Goal: Task Accomplishment & Management: Use online tool/utility

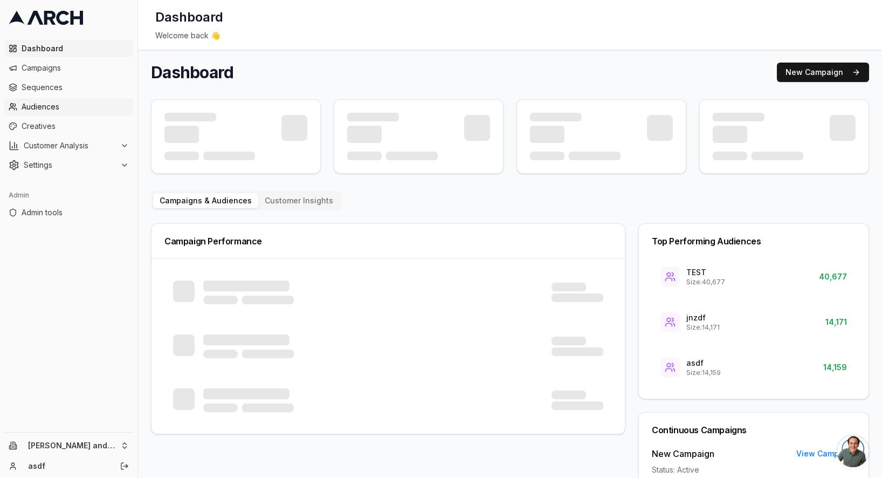
click at [68, 105] on span "Audiences" at bounding box center [75, 106] width 107 height 11
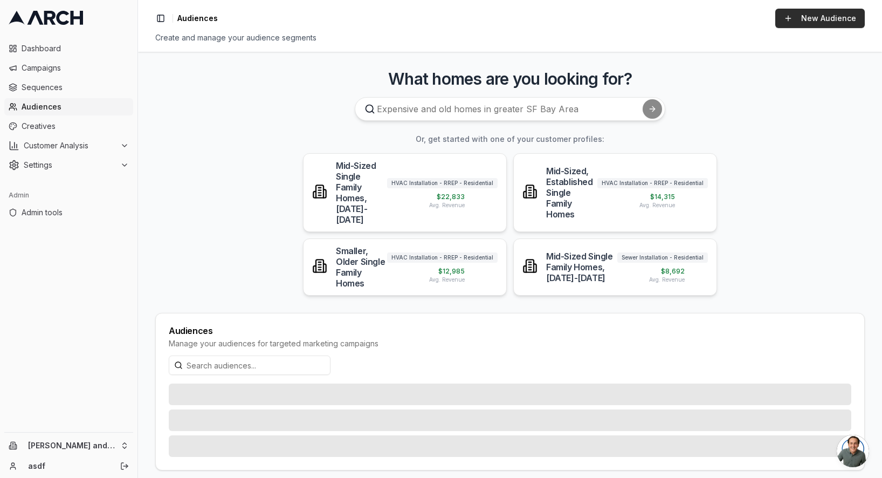
click at [822, 21] on link "New Audience" at bounding box center [819, 18] width 89 height 19
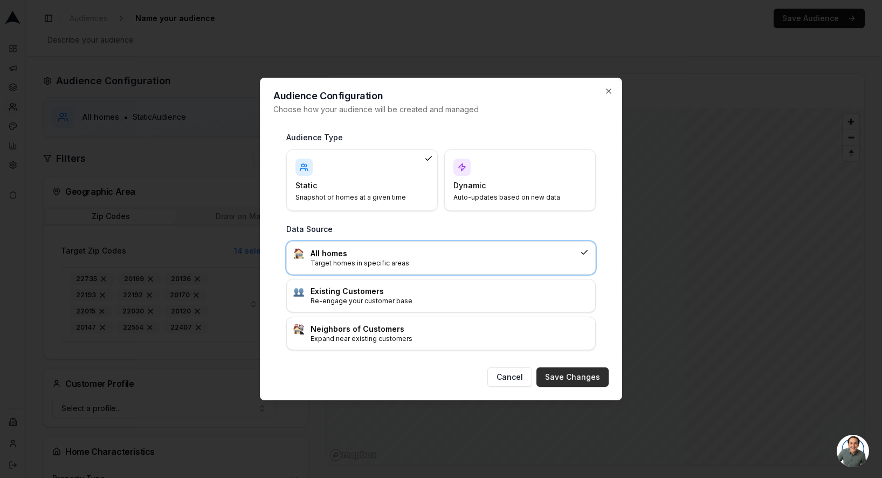
click at [580, 376] on button "Save Changes" at bounding box center [572, 376] width 72 height 19
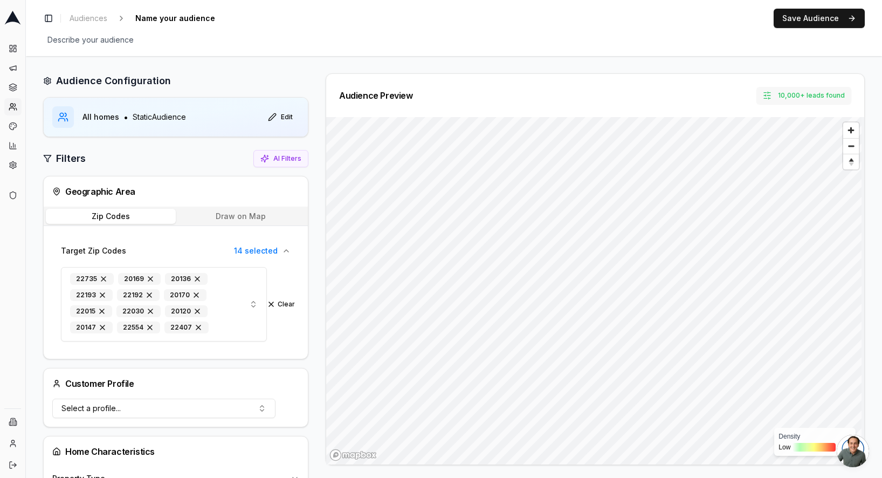
click at [792, 91] on button "10,000+ leads found" at bounding box center [803, 95] width 95 height 17
type input "30000"
click at [793, 137] on button "Set" at bounding box center [792, 142] width 24 height 17
drag, startPoint x: 797, startPoint y: 161, endPoint x: 723, endPoint y: 162, distance: 73.9
click at [724, 162] on div "Set Lead Limit 30000 Set Clear Limit must be between 1 and 10,000 Show Counts o…" at bounding box center [782, 158] width 129 height 105
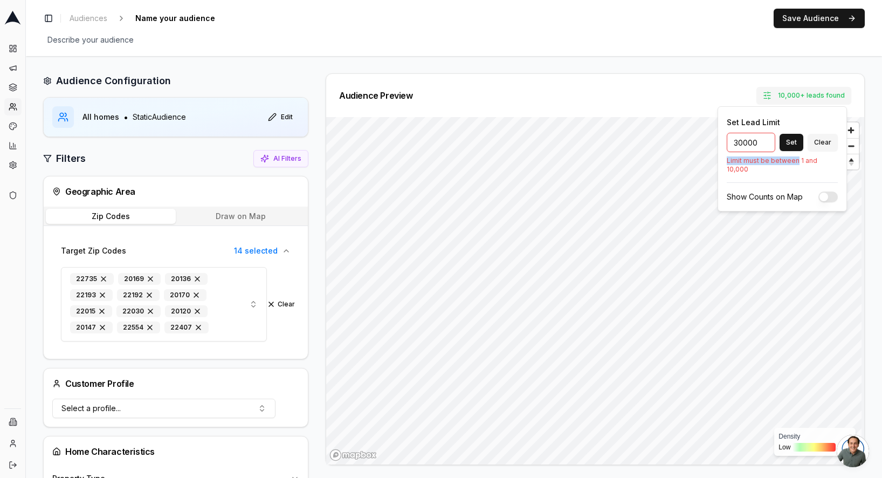
copy p "Limit must be between"
click at [733, 80] on div "Audience Preview 10,000+ leads found" at bounding box center [595, 95] width 538 height 43
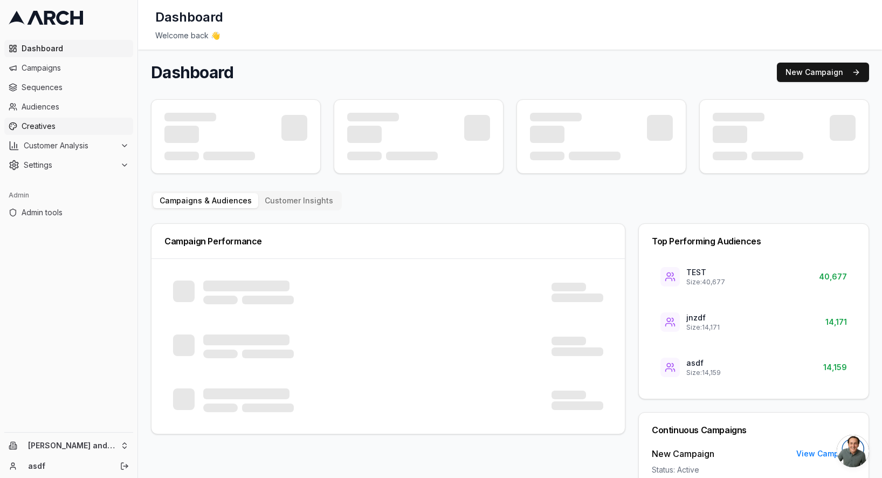
click at [69, 130] on span "Creatives" at bounding box center [75, 126] width 107 height 11
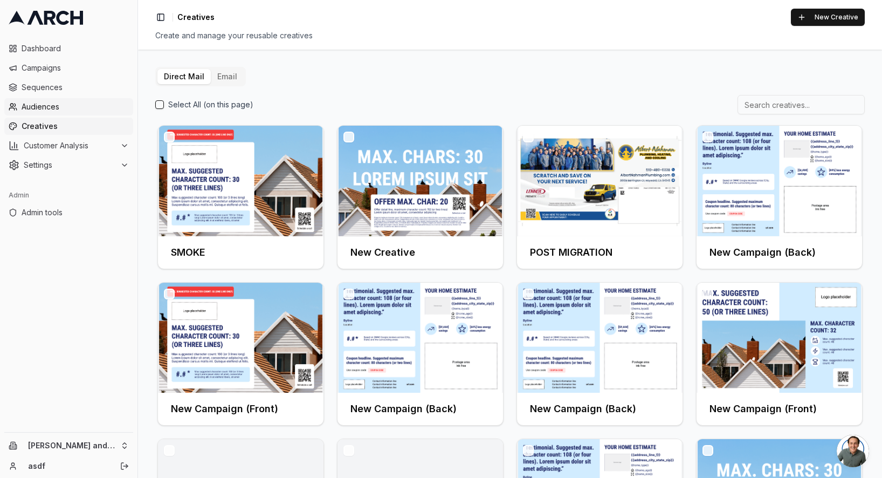
click at [41, 112] on link "Audiences" at bounding box center [68, 106] width 129 height 17
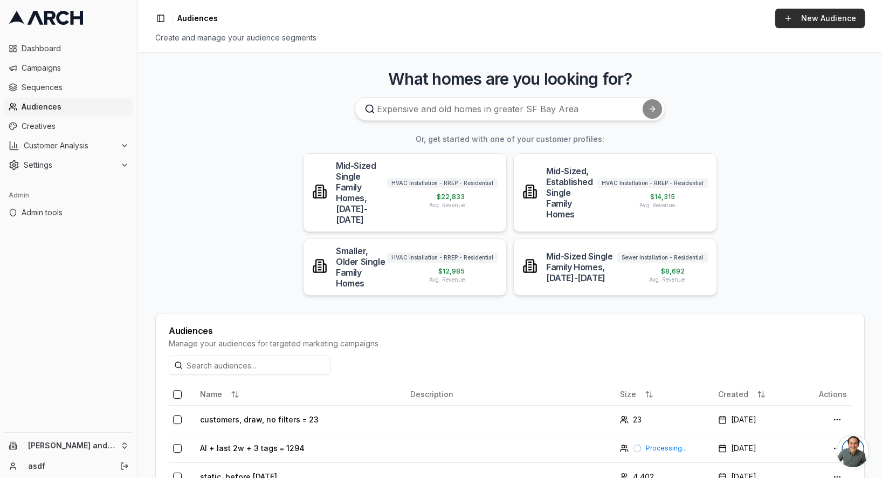
click at [812, 22] on link "New Audience" at bounding box center [819, 18] width 89 height 19
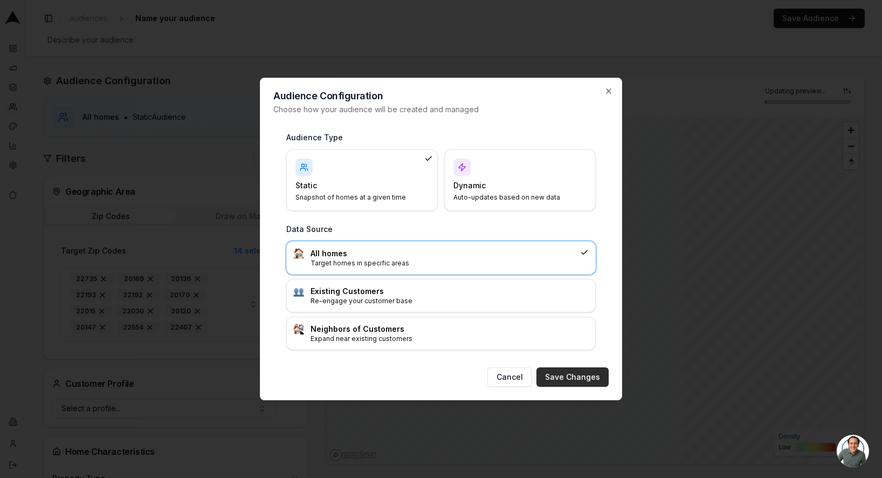
click at [561, 374] on button "Save Changes" at bounding box center [572, 376] width 72 height 19
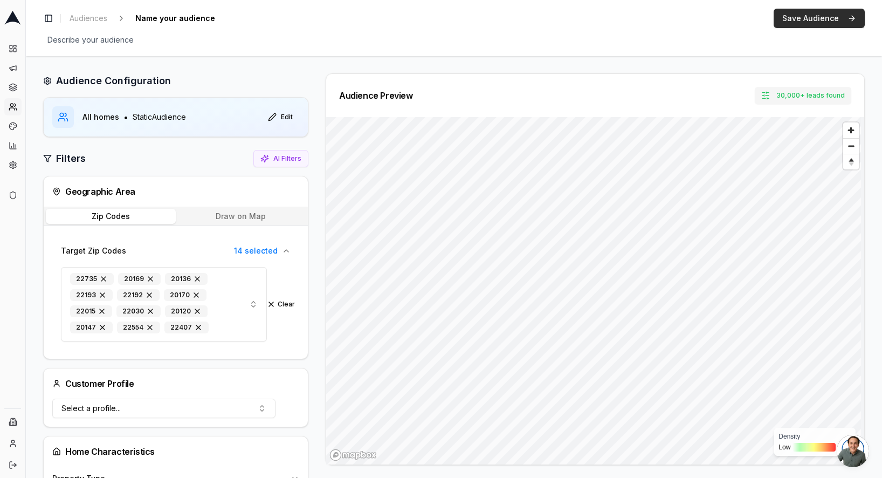
click at [826, 13] on button "Save Audience" at bounding box center [819, 18] width 91 height 19
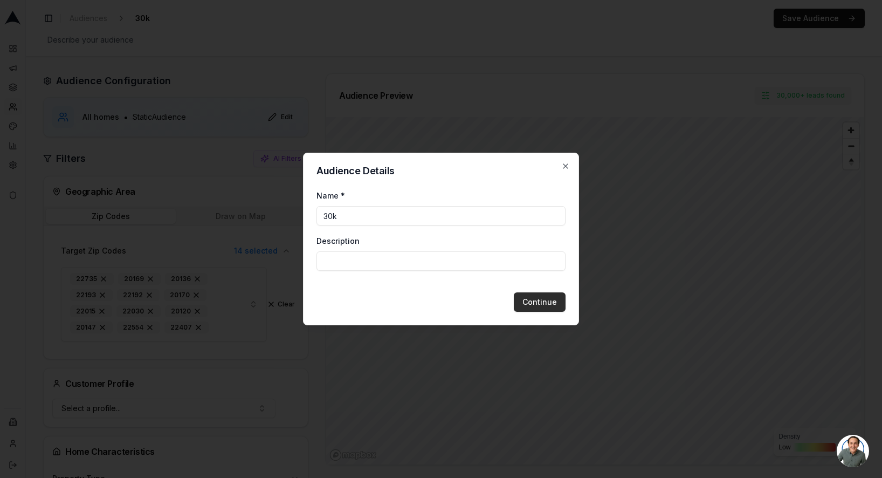
type input "30k"
click at [542, 297] on button "Continue" at bounding box center [540, 301] width 52 height 19
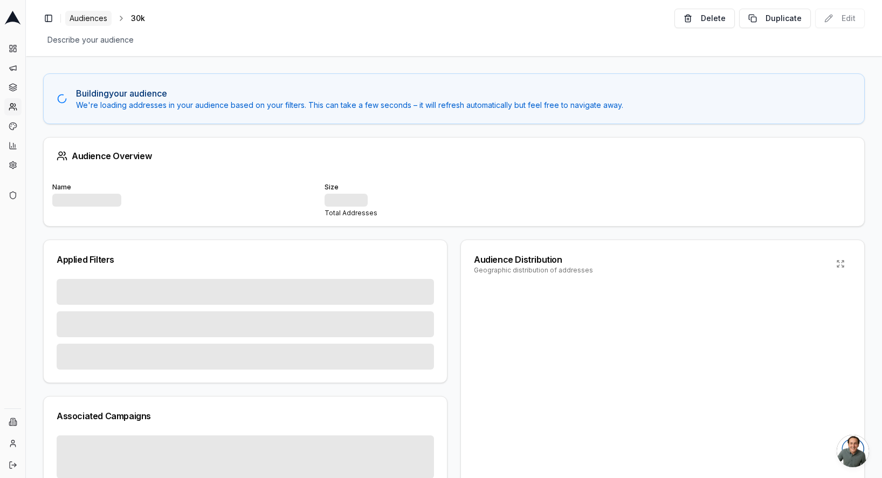
click at [99, 17] on span "Audiences" at bounding box center [89, 18] width 38 height 11
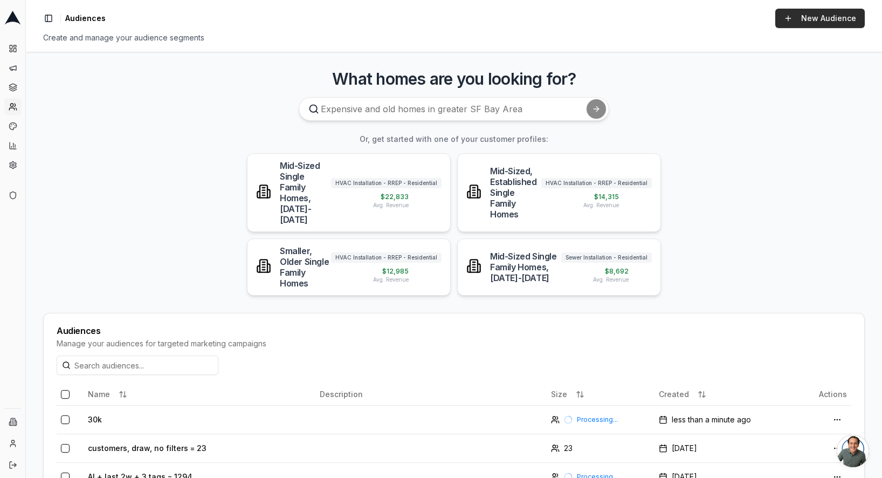
click at [801, 16] on link "New Audience" at bounding box center [819, 18] width 89 height 19
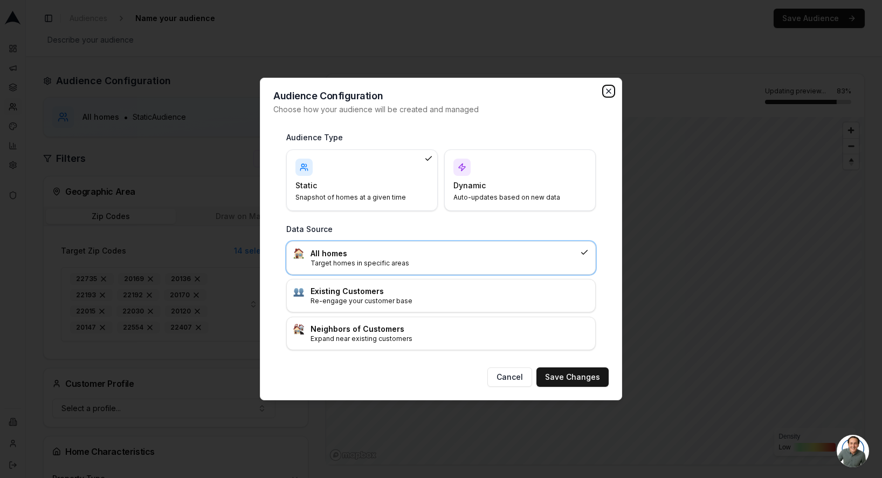
click at [609, 94] on icon "button" at bounding box center [608, 91] width 9 height 9
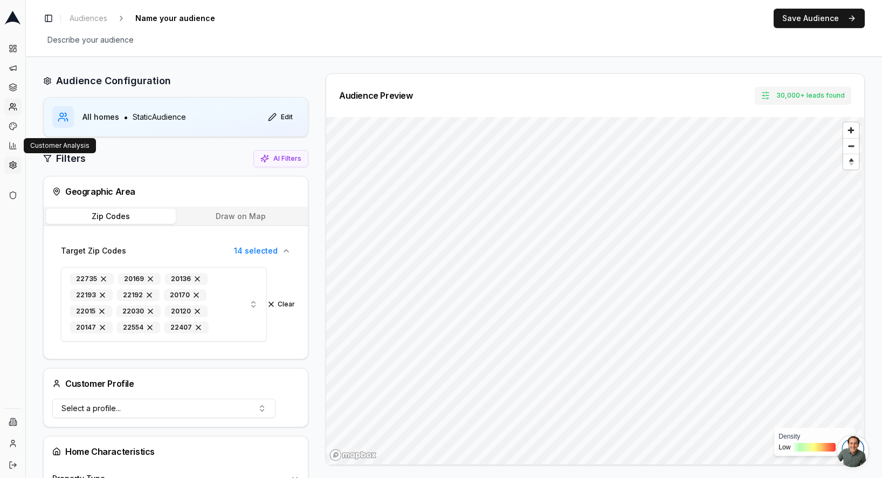
click at [12, 163] on icon at bounding box center [13, 165] width 9 height 11
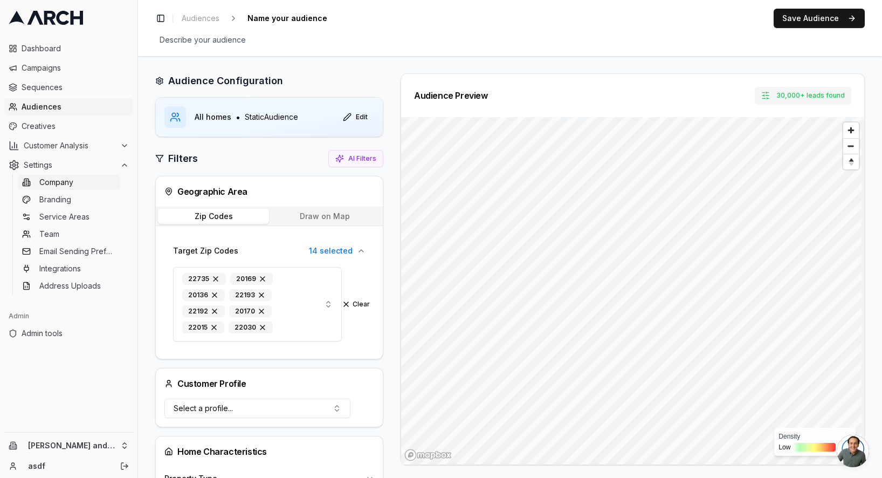
click at [84, 181] on link "Company" at bounding box center [69, 182] width 102 height 15
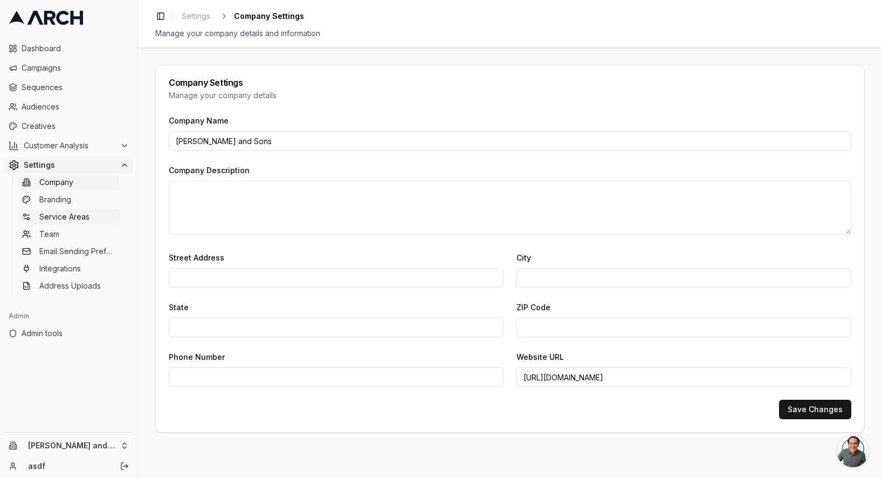
click at [66, 218] on span "Service Areas" at bounding box center [64, 216] width 50 height 11
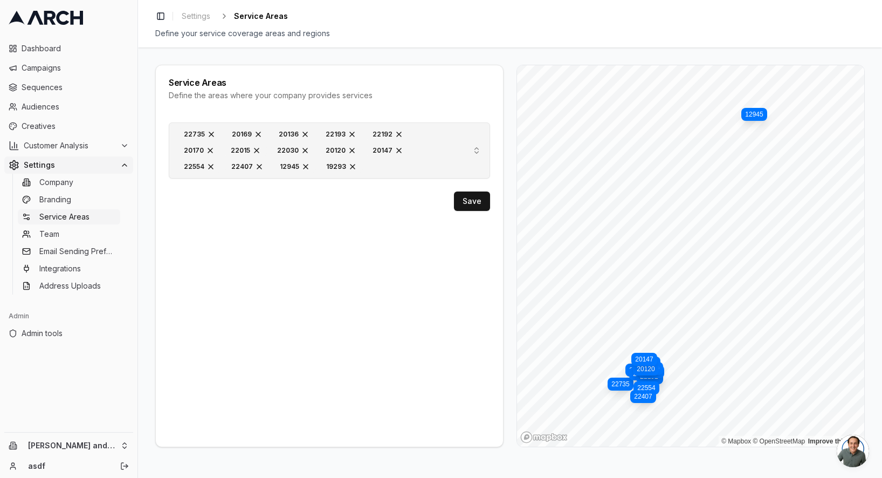
click at [400, 167] on div "22735 20169 20136 22193 22192 20170 22015 22030 20120 20147 22554 22407 12945 1…" at bounding box center [314, 150] width 273 height 46
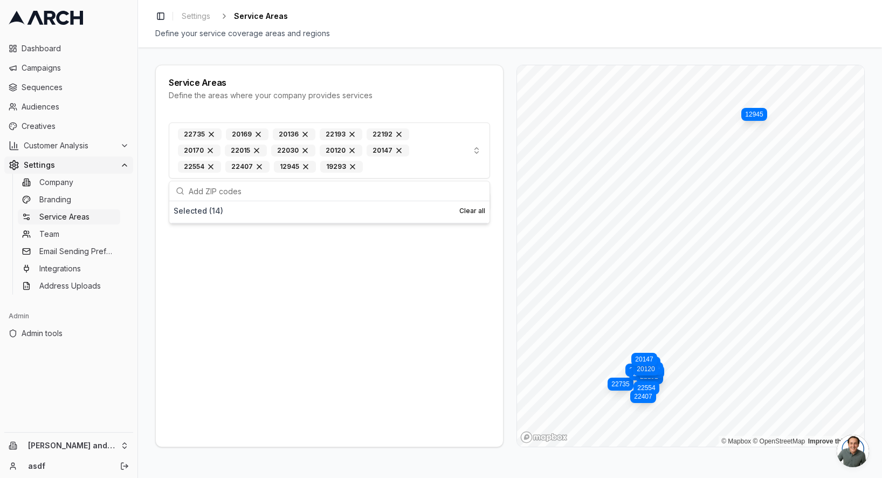
drag, startPoint x: 384, startPoint y: 174, endPoint x: 250, endPoint y: 113, distance: 147.4
click at [250, 114] on div "22735 20169 20136 22193 22192 20170 22015 22030 20120 20147 22554 22407 12945 1…" at bounding box center [329, 280] width 347 height 333
click at [242, 230] on div "22735 20169 20136 22193 22192 20170 22015 22030 20120 20147 22554 22407 12945 1…" at bounding box center [329, 280] width 347 height 333
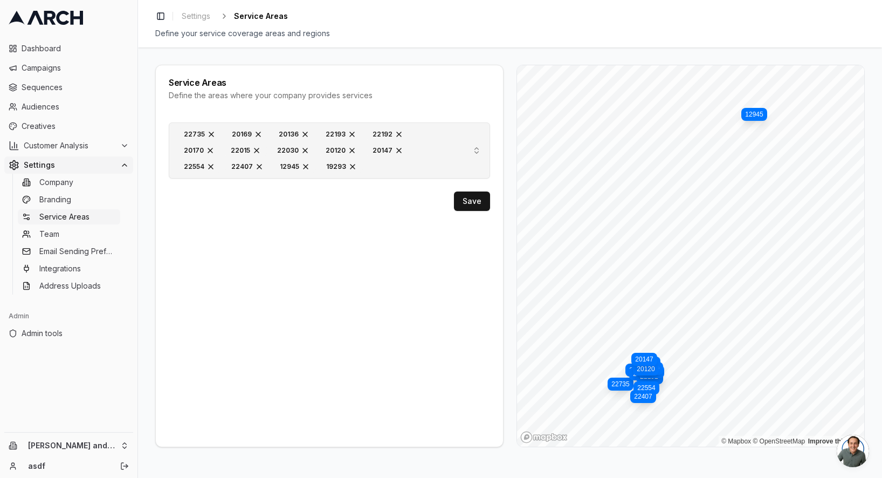
click at [424, 174] on button "22735 20169 20136 22193 22192 20170 22015 22030 20120 20147 22554 22407 12945 1…" at bounding box center [329, 150] width 321 height 56
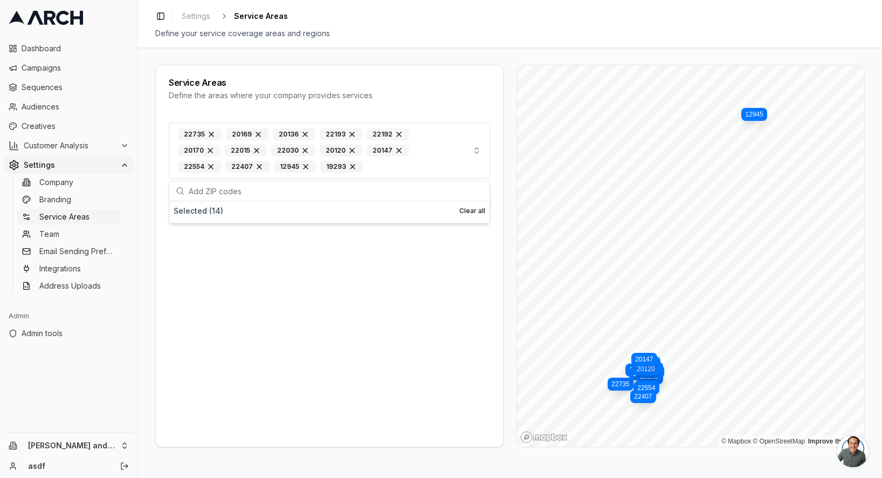
click at [185, 212] on div "Selected ( 14 )" at bounding box center [199, 210] width 50 height 11
drag, startPoint x: 378, startPoint y: 169, endPoint x: 190, endPoint y: 117, distance: 194.8
click at [190, 117] on div "22735 20169 20136 22193 22192 20170 22015 22030 20120 20147 22554 22407 12945 1…" at bounding box center [329, 280] width 347 height 333
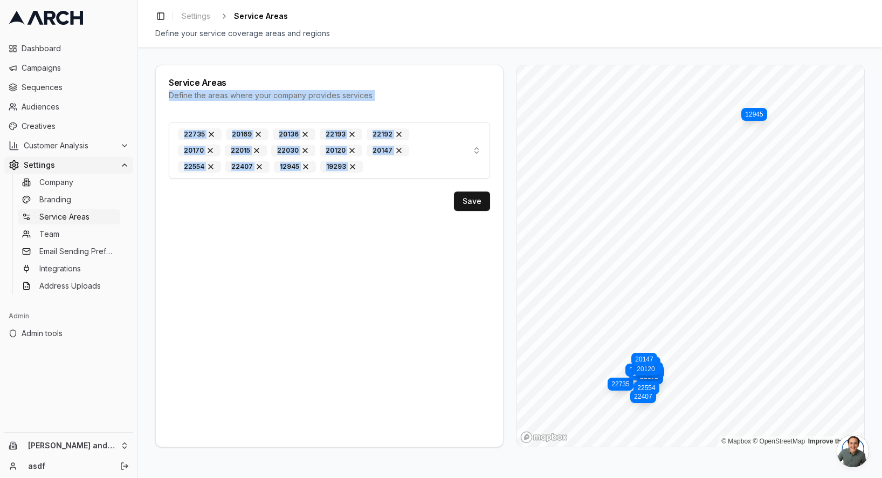
drag, startPoint x: 147, startPoint y: 99, endPoint x: 378, endPoint y: 186, distance: 246.5
click at [377, 186] on div "Service Areas Define the areas where your company provides services 22735 20169…" at bounding box center [510, 262] width 744 height 430
copy div "Define the areas where your company provides services 22735 20169 20136 22193 2…"
click at [81, 127] on span "Creatives" at bounding box center [75, 126] width 107 height 11
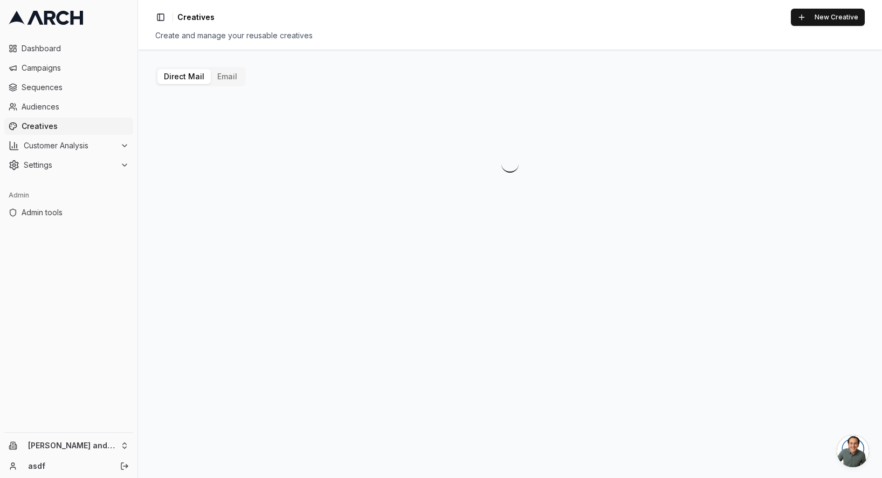
click at [227, 79] on button "Email" at bounding box center [227, 76] width 33 height 15
click at [808, 15] on button "New Creative" at bounding box center [828, 17] width 74 height 17
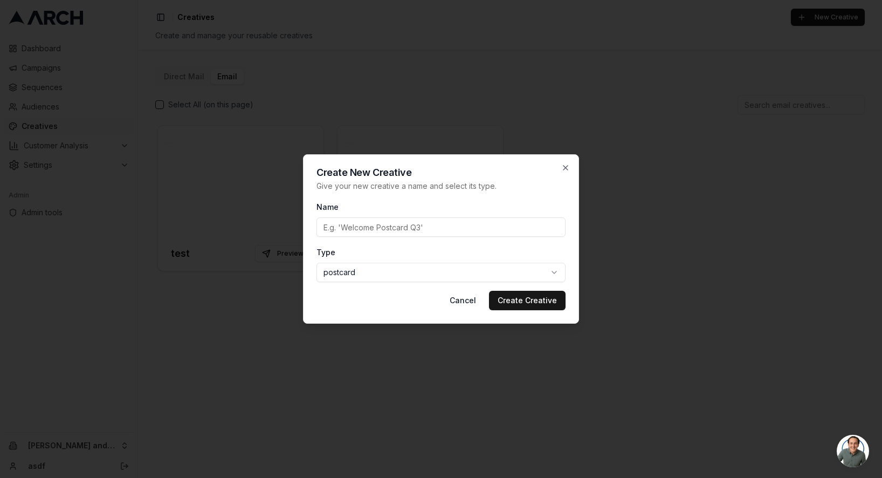
click at [447, 225] on input "Name" at bounding box center [440, 226] width 249 height 19
type input "TEST"
click at [342, 279] on body "Dashboard Campaigns Sequences Audiences Creatives Customer Analysis Settings Ad…" at bounding box center [441, 239] width 882 height 478
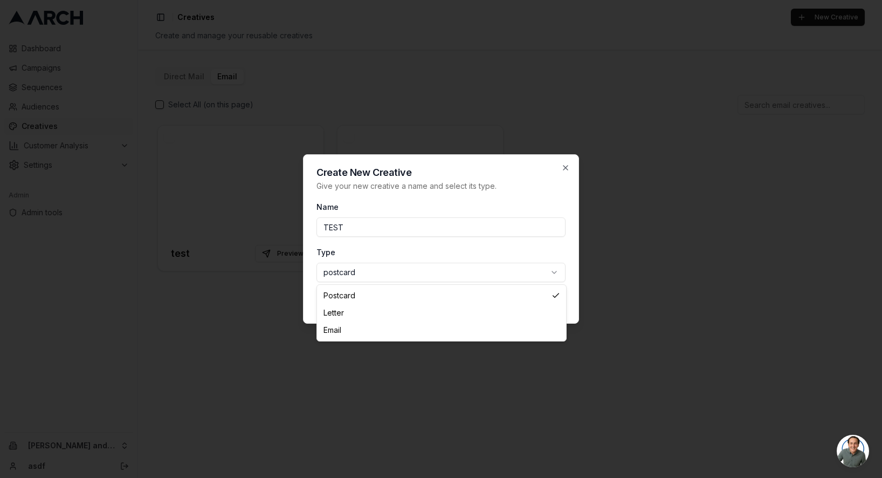
select select "email"
drag, startPoint x: 340, startPoint y: 328, endPoint x: 374, endPoint y: 317, distance: 35.8
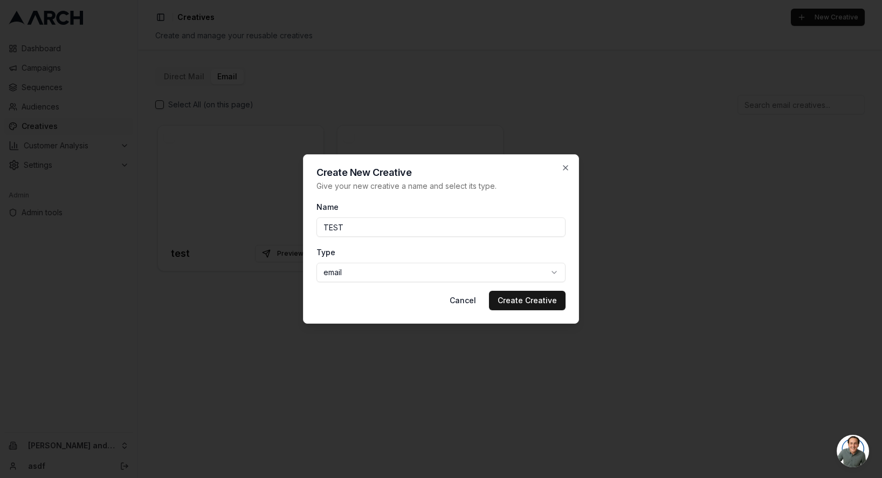
click at [550, 300] on button "Create Creative" at bounding box center [527, 300] width 77 height 19
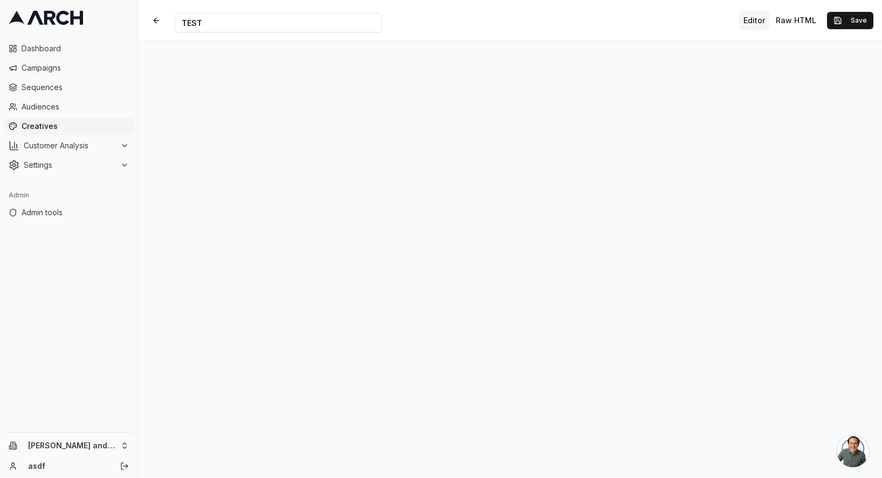
click at [765, 18] on button "Editor" at bounding box center [754, 20] width 30 height 19
click at [795, 21] on button "Raw HTML" at bounding box center [795, 20] width 49 height 19
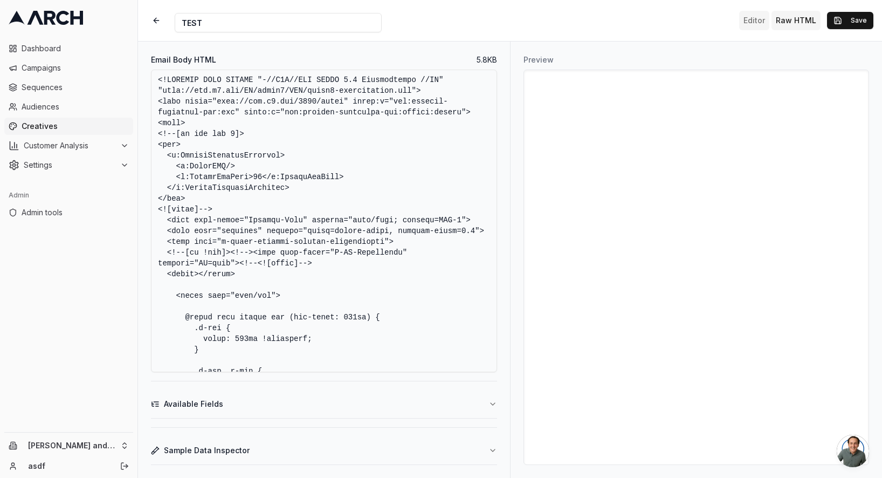
click at [757, 20] on button "Editor" at bounding box center [754, 20] width 30 height 19
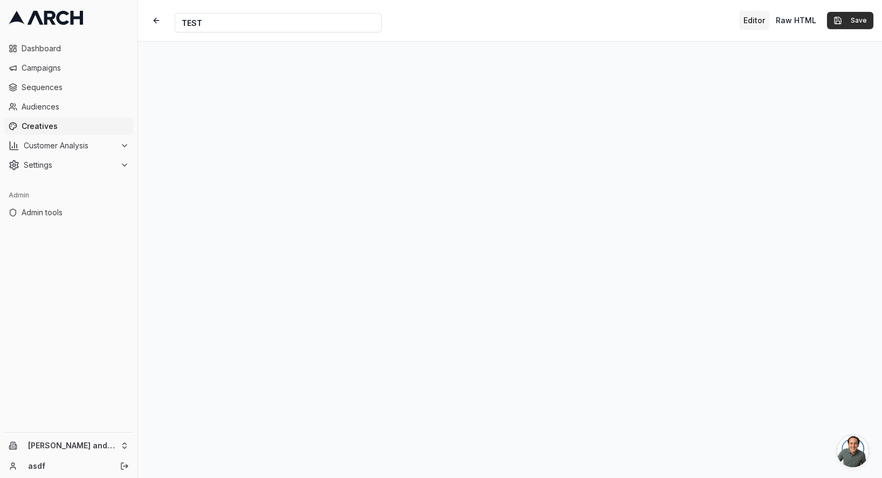
click at [861, 20] on button "Save" at bounding box center [850, 20] width 46 height 17
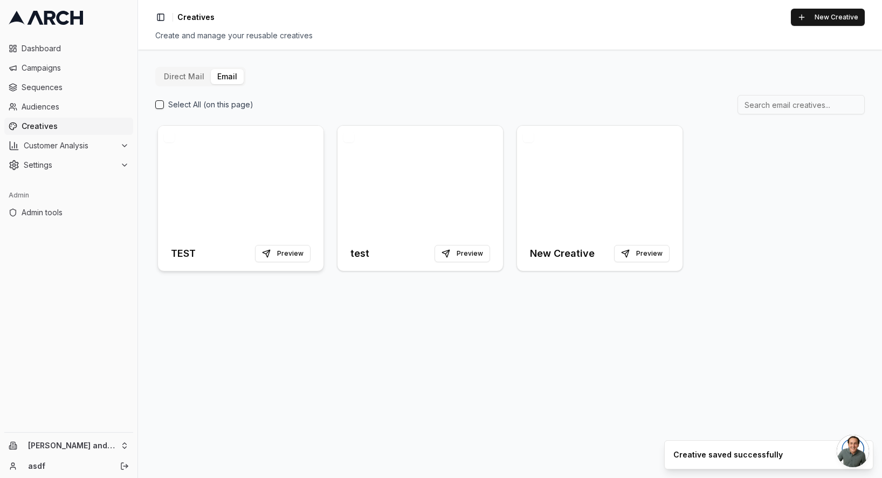
click at [246, 162] on div at bounding box center [241, 181] width 166 height 111
click at [60, 98] on link "Audiences" at bounding box center [68, 106] width 129 height 17
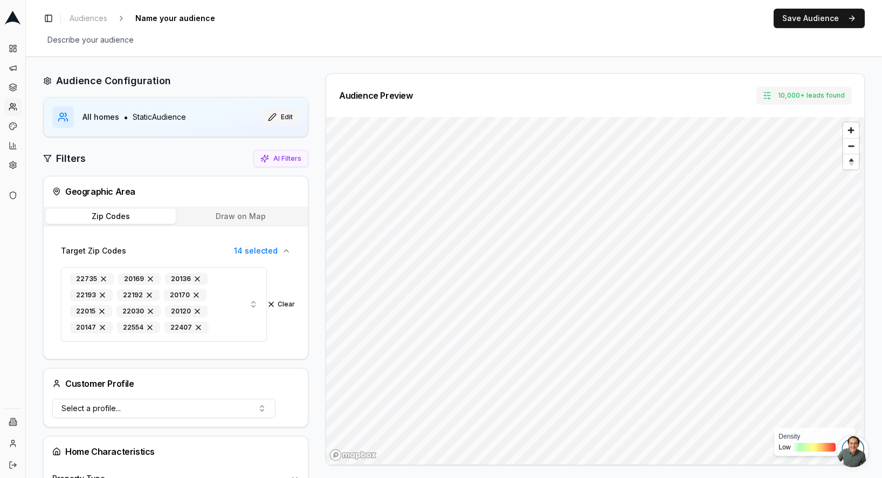
click at [281, 117] on button "Edit" at bounding box center [280, 116] width 38 height 17
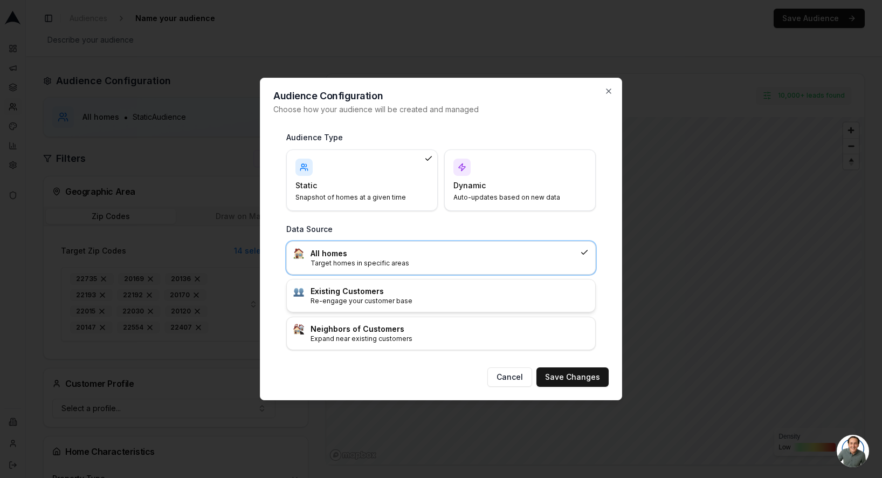
click at [368, 289] on h3 "Existing Customers" at bounding box center [450, 291] width 278 height 11
click at [572, 374] on button "Save Changes" at bounding box center [572, 376] width 72 height 19
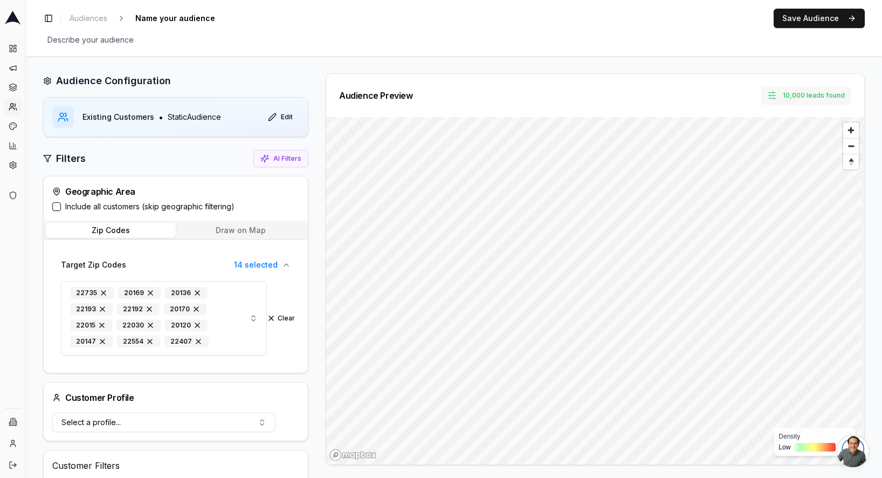
click at [799, 96] on button "10,000 leads found" at bounding box center [806, 95] width 90 height 17
click at [710, 84] on div "Audience Preview 10,000 leads found" at bounding box center [595, 95] width 538 height 43
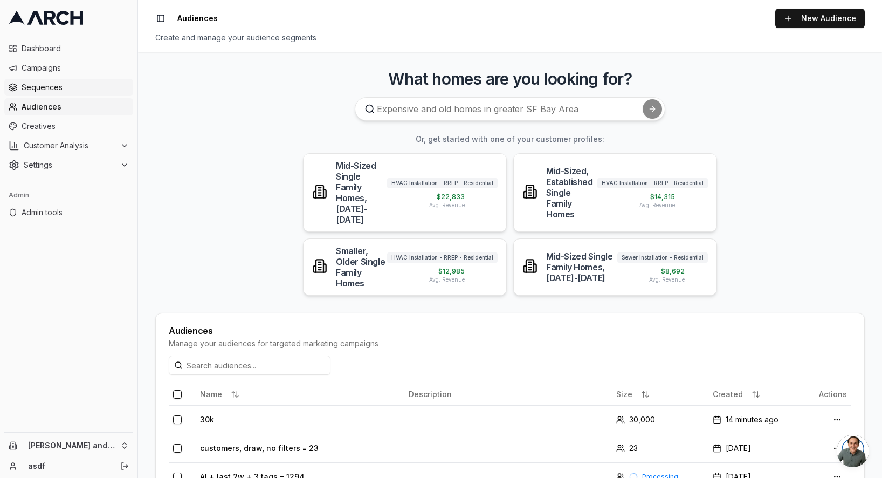
click at [66, 86] on span "Sequences" at bounding box center [75, 87] width 107 height 11
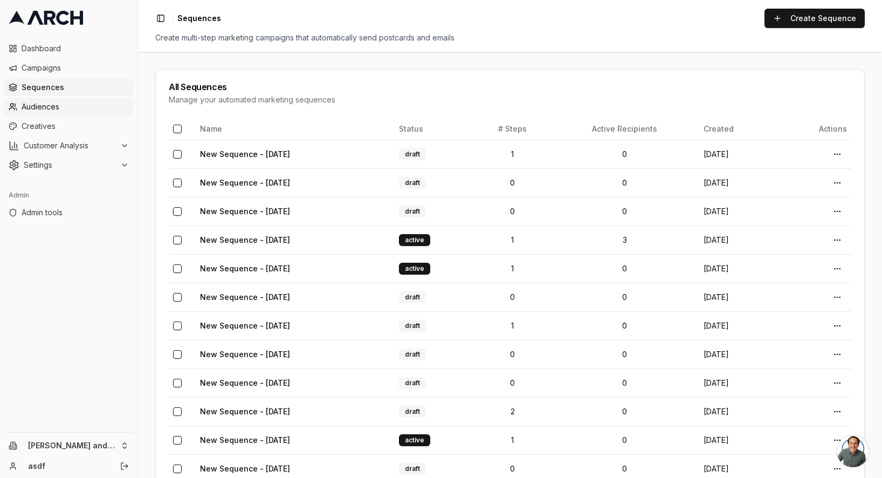
click at [75, 109] on span "Audiences" at bounding box center [75, 106] width 107 height 11
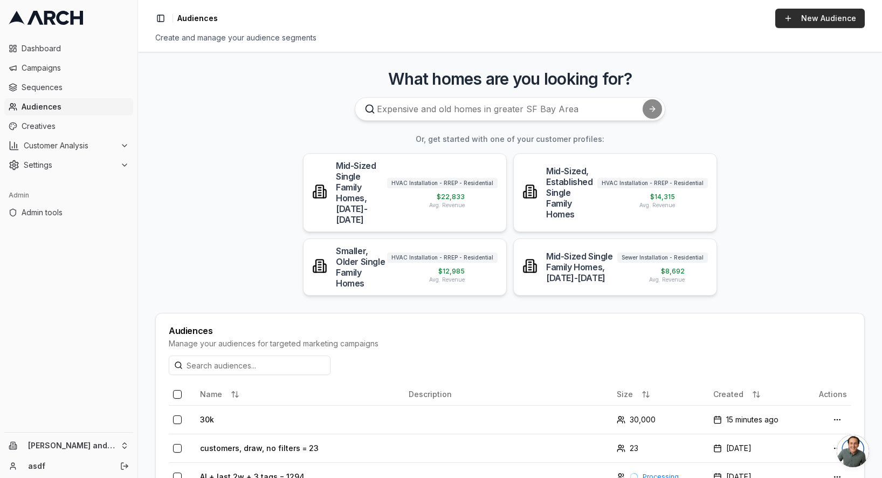
click at [838, 19] on link "New Audience" at bounding box center [819, 18] width 89 height 19
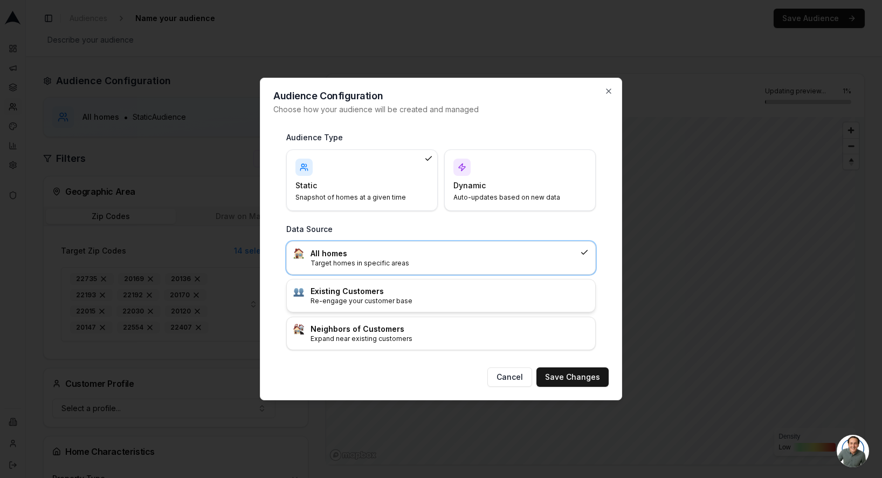
click at [429, 299] on p "Re-engage your customer base" at bounding box center [450, 301] width 278 height 9
click at [557, 374] on button "Save Changes" at bounding box center [572, 376] width 72 height 19
click at [457, 294] on h3 "Existing Customers" at bounding box center [450, 291] width 278 height 11
click at [566, 378] on button "Save Changes" at bounding box center [572, 376] width 72 height 19
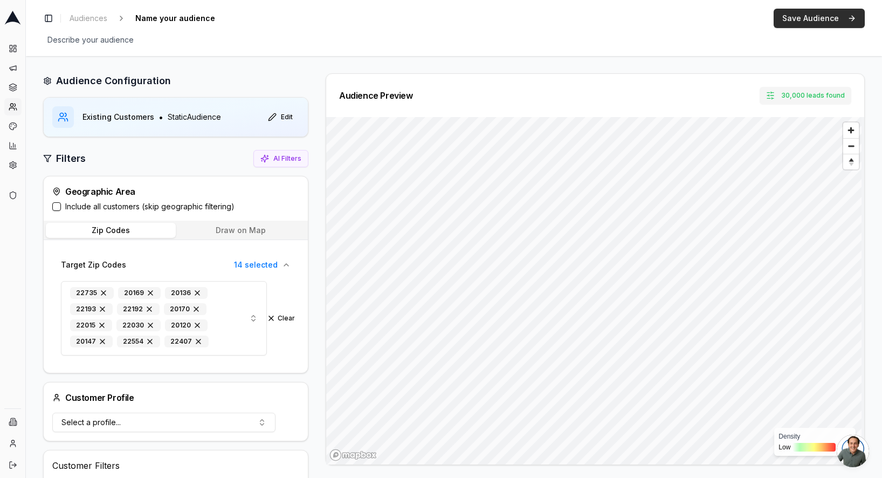
click at [792, 14] on button "Save Audience" at bounding box center [819, 18] width 91 height 19
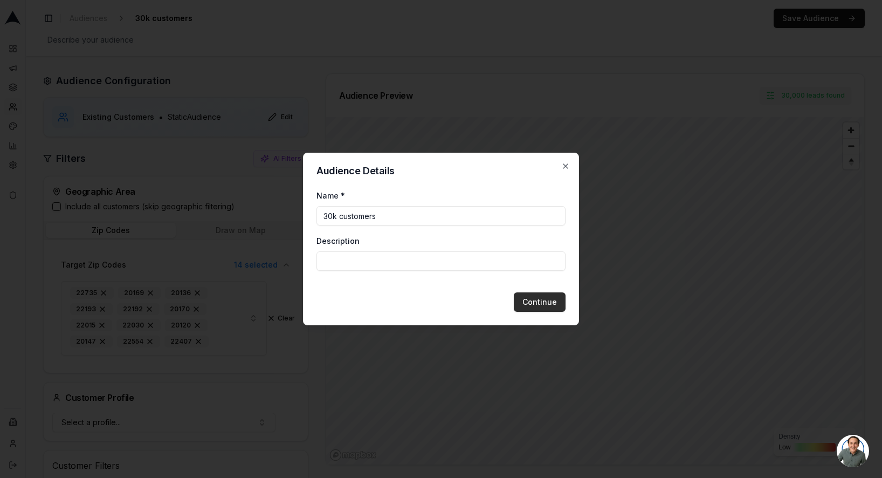
type input "30k customers"
click at [540, 300] on button "Continue" at bounding box center [540, 301] width 52 height 19
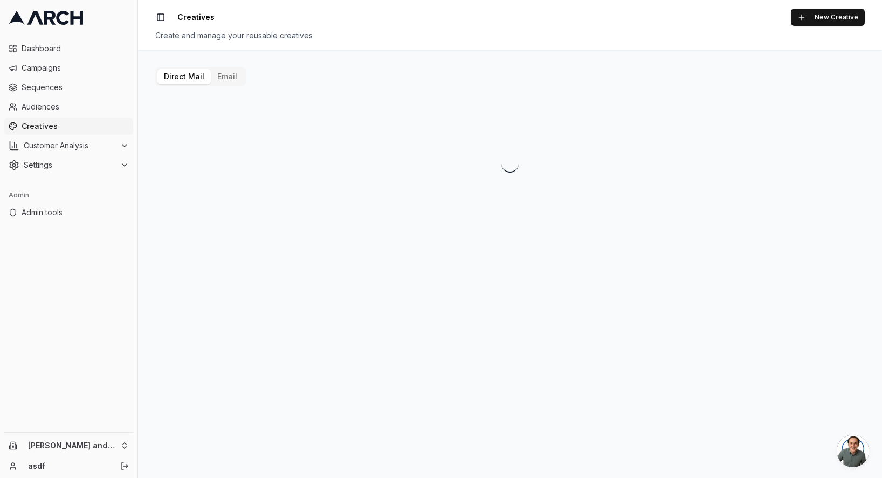
click at [224, 72] on button "Email" at bounding box center [227, 76] width 33 height 15
click at [253, 162] on div at bounding box center [241, 181] width 166 height 111
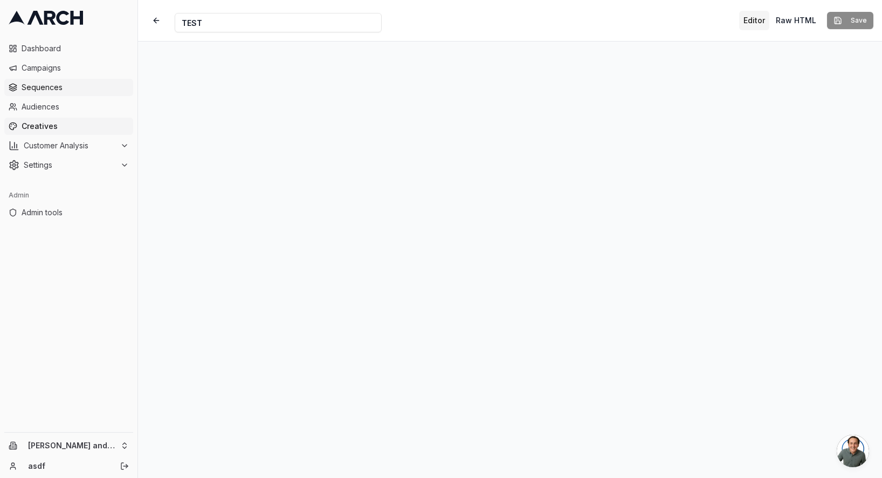
click at [70, 81] on link "Sequences" at bounding box center [68, 87] width 129 height 17
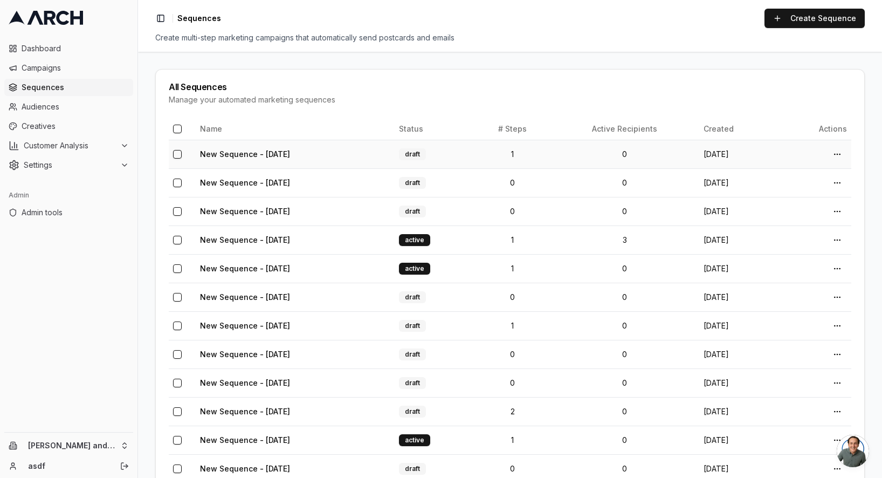
click at [376, 150] on td "New Sequence - Aug 11, 2025" at bounding box center [295, 154] width 199 height 29
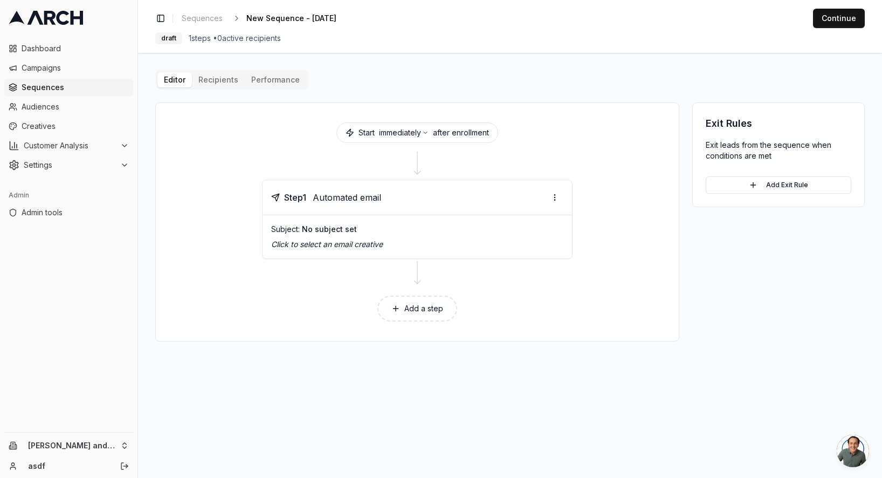
click at [429, 216] on div "Subject: No subject set Click to select an email creative" at bounding box center [417, 236] width 309 height 43
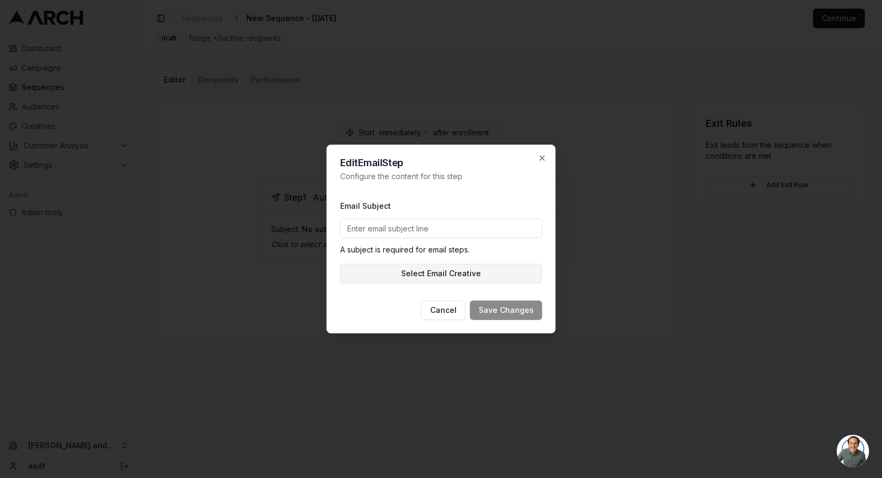
click at [423, 269] on button "Select Email Creative" at bounding box center [441, 273] width 202 height 19
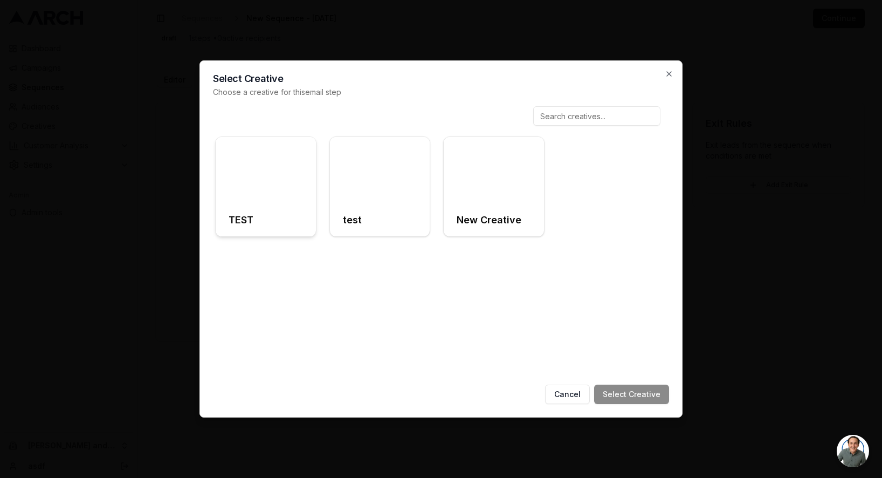
click at [277, 191] on div at bounding box center [266, 170] width 100 height 67
click at [642, 389] on button "Select Creative" at bounding box center [631, 393] width 75 height 19
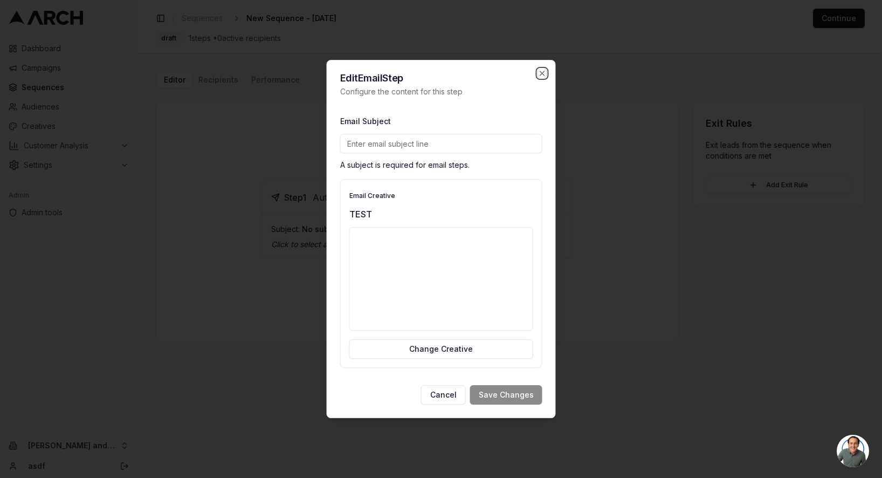
click at [540, 75] on icon "button" at bounding box center [542, 73] width 4 height 4
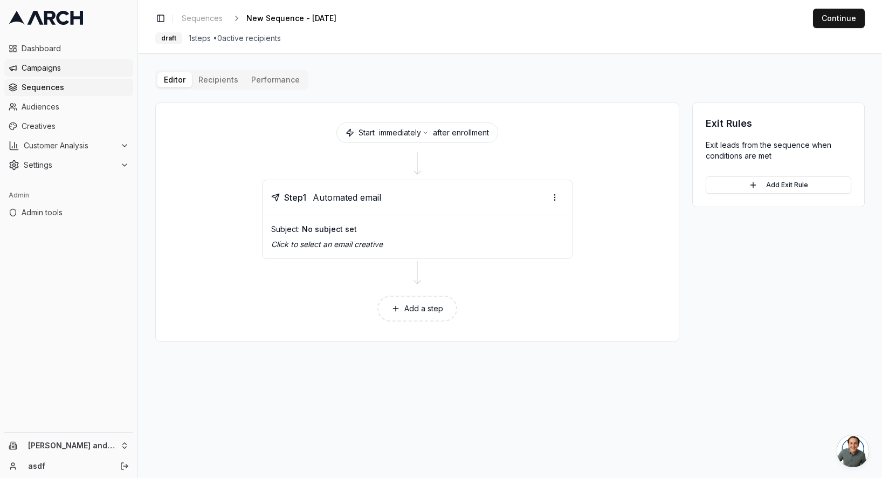
click at [50, 63] on span "Campaigns" at bounding box center [75, 68] width 107 height 11
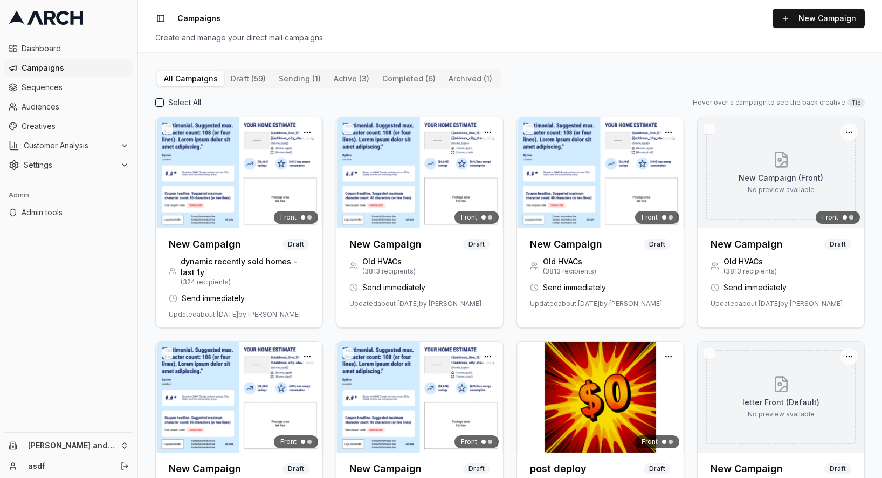
click at [60, 160] on span "Settings" at bounding box center [70, 165] width 92 height 11
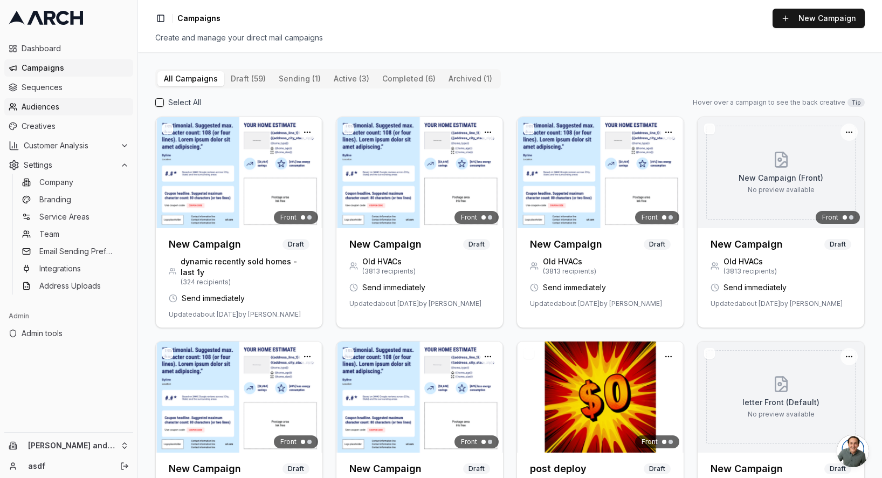
click at [52, 114] on link "Audiences" at bounding box center [68, 106] width 129 height 17
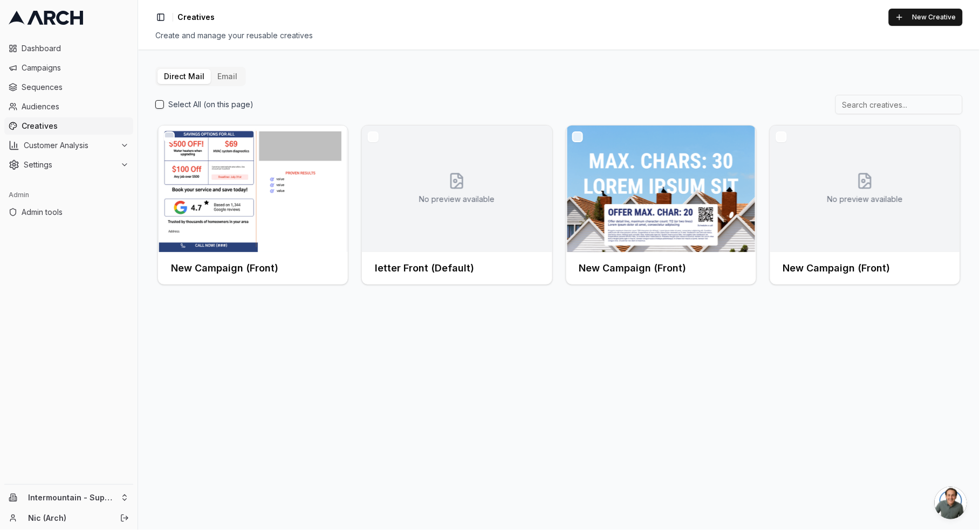
click at [223, 79] on button "Email" at bounding box center [227, 76] width 33 height 15
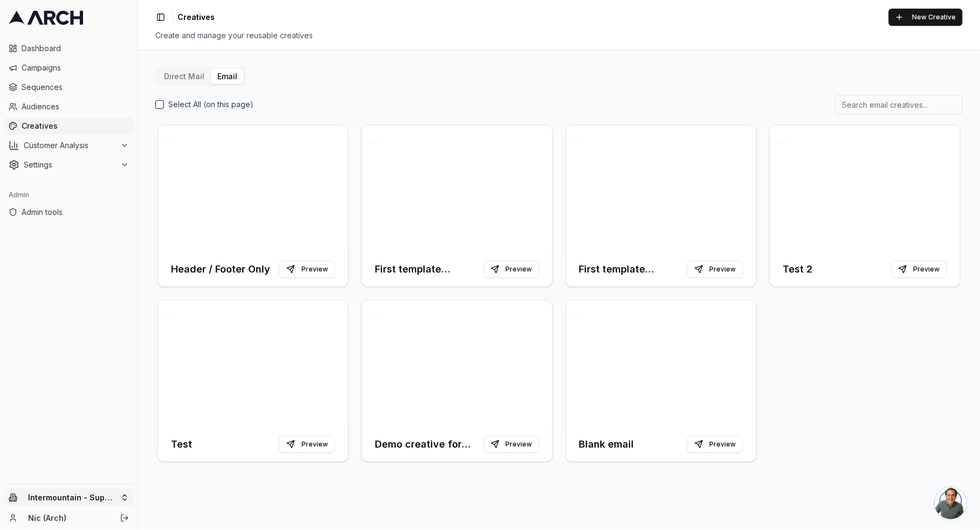
click at [128, 498] on html "Dashboard Campaigns Sequences Audiences Creatives Customer Analysis Settings Ad…" at bounding box center [490, 265] width 980 height 530
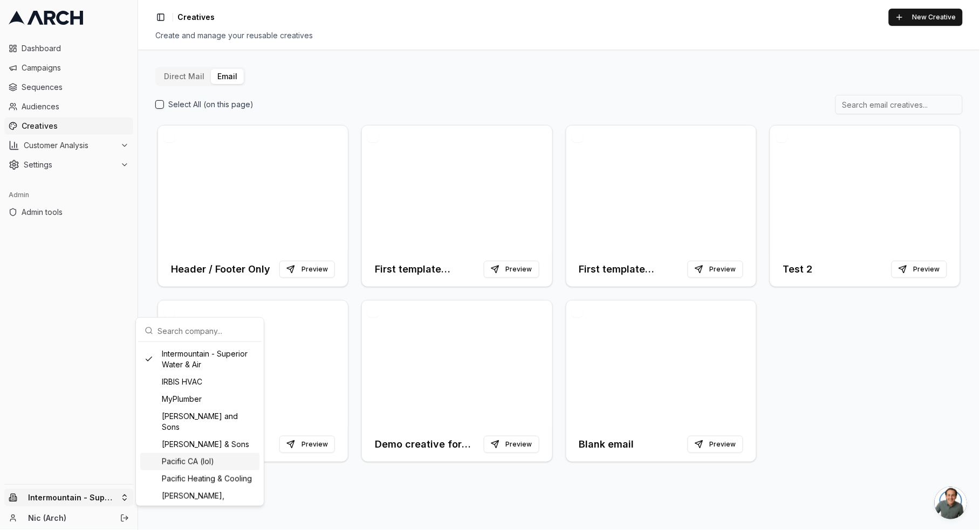
scroll to position [418, 0]
click at [197, 431] on div "[PERSON_NAME] and Sons" at bounding box center [199, 422] width 119 height 28
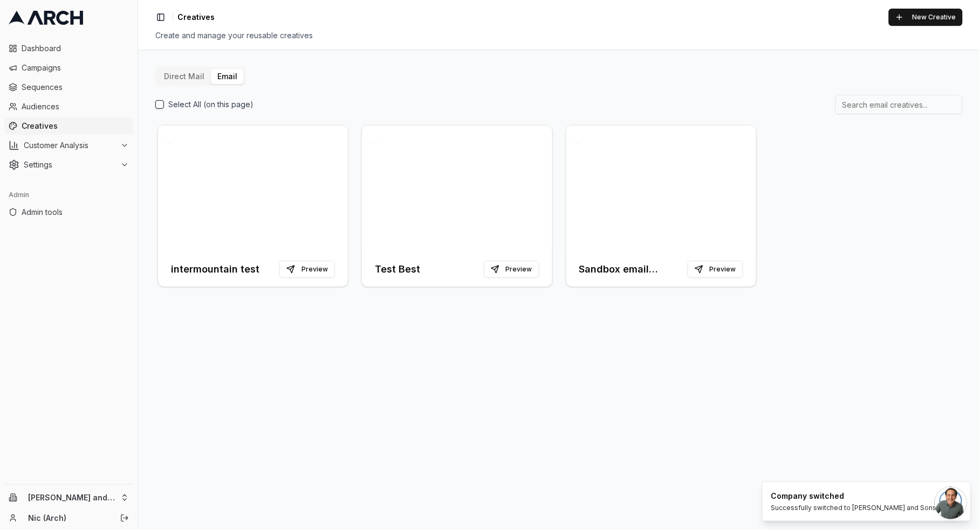
click at [709, 60] on div "Direct Mail Email Select All (on this page) intermountain test Preview Test Bes…" at bounding box center [559, 290] width 842 height 481
click at [909, 17] on button "New Creative" at bounding box center [925, 17] width 74 height 17
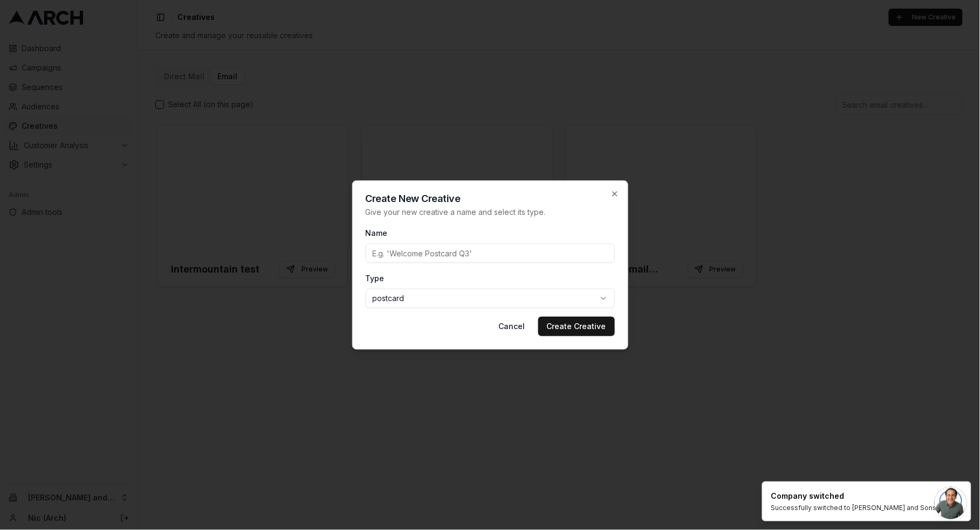
click at [513, 298] on body "Dashboard Campaigns Sequences Audiences Creatives Customer Analysis Settings Ad…" at bounding box center [490, 265] width 980 height 530
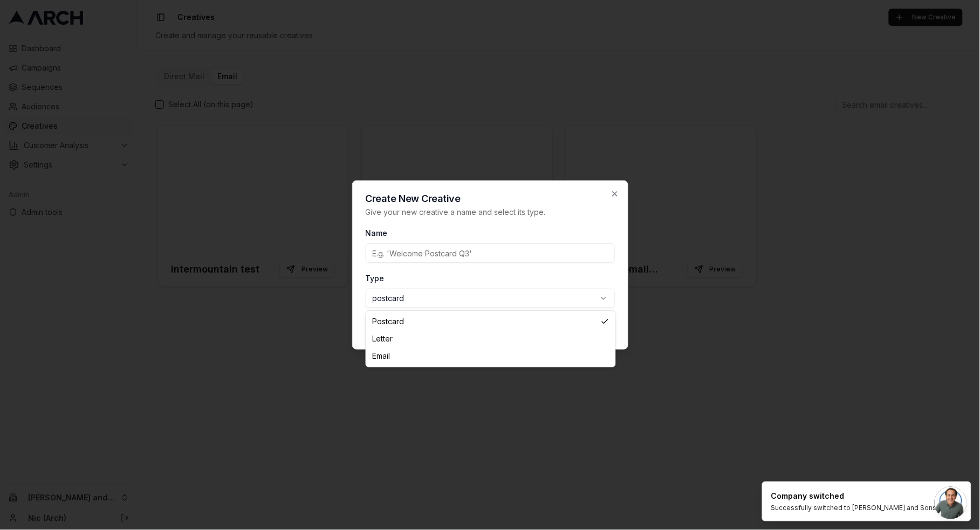
select select "email"
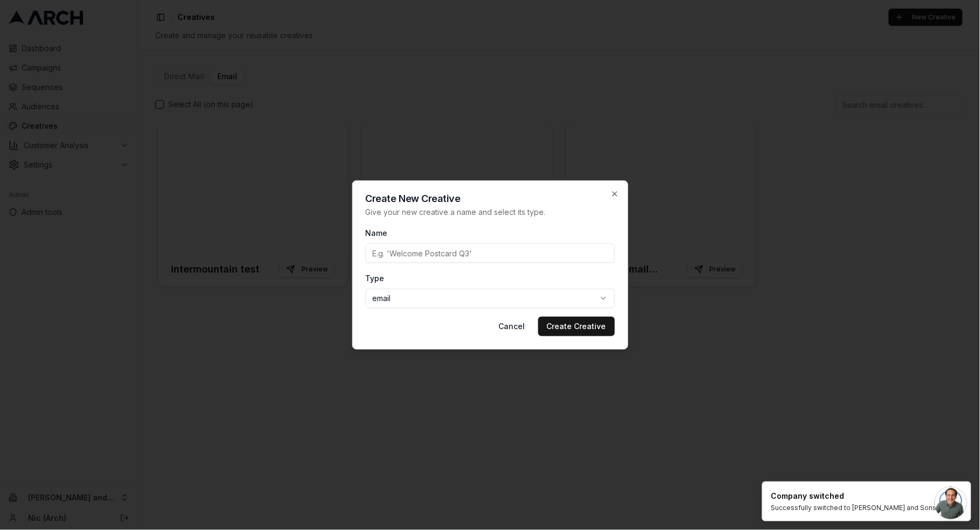
click at [434, 254] on input "Name" at bounding box center [490, 253] width 249 height 19
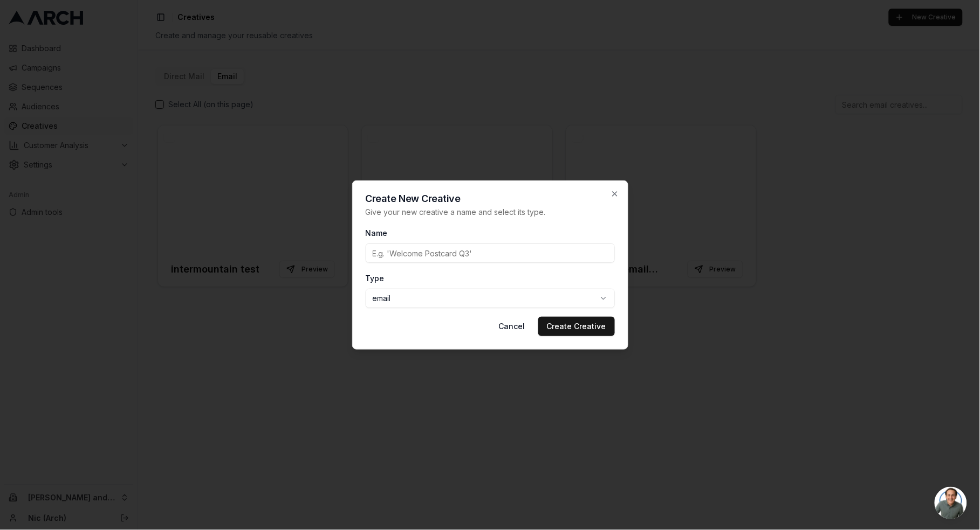
type input "test"
click at [573, 324] on button "Create Creative" at bounding box center [576, 326] width 77 height 19
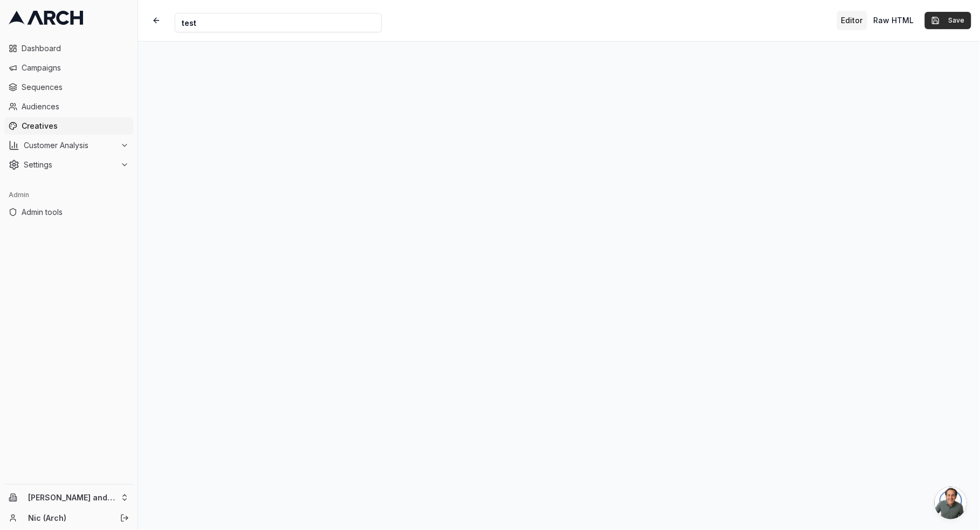
click at [946, 22] on button "Save" at bounding box center [948, 20] width 46 height 17
